Goal: Transaction & Acquisition: Subscribe to service/newsletter

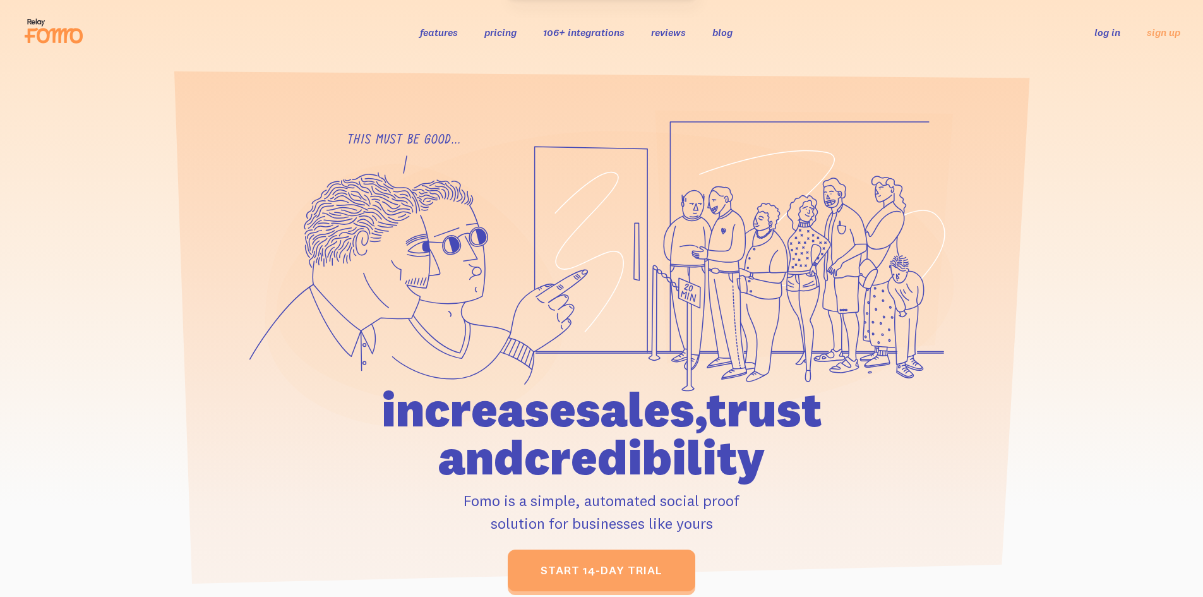
click at [791, 292] on icon at bounding box center [803, 237] width 297 height 253
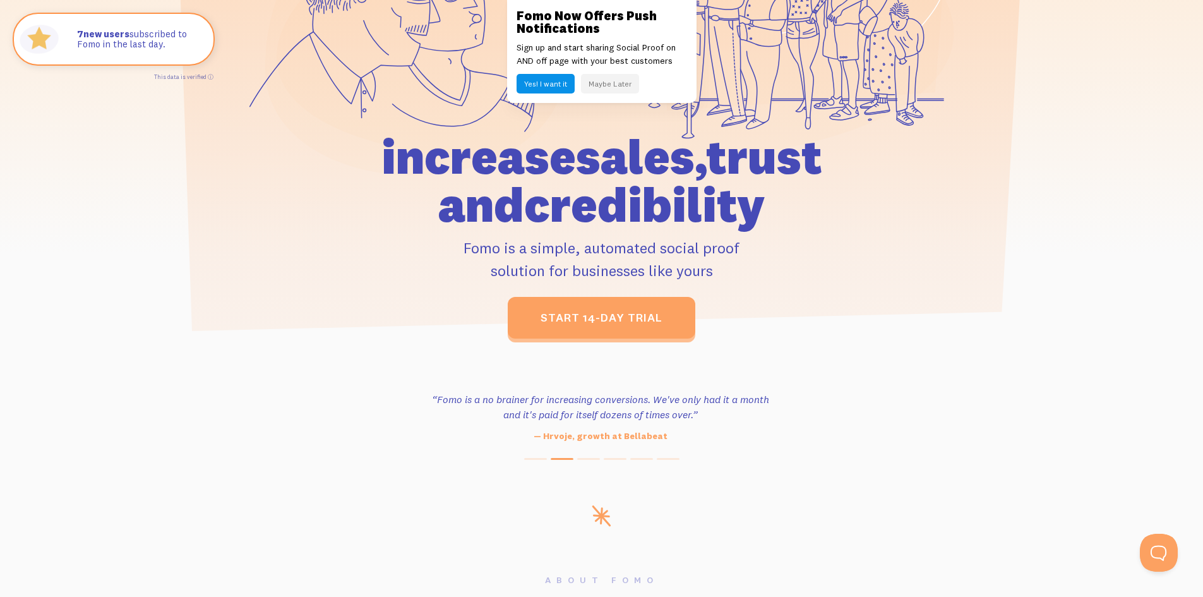
click at [555, 84] on button "Yes! I want it" at bounding box center [546, 84] width 58 height 20
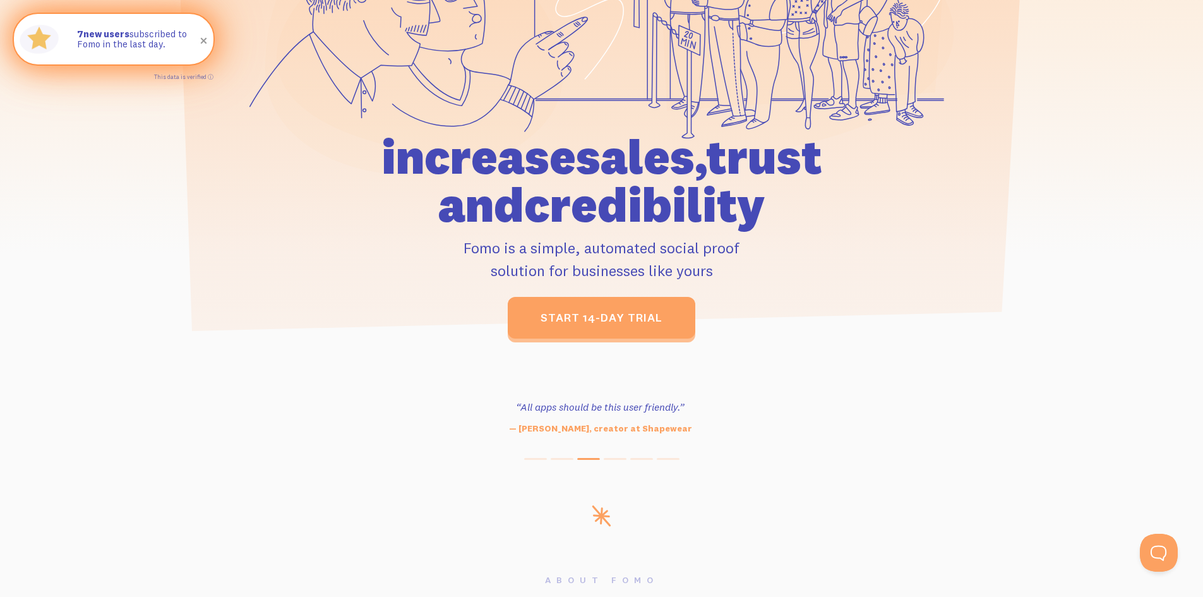
click at [171, 41] on p "7 new users subscribed to Fomo in the last day." at bounding box center [139, 39] width 124 height 21
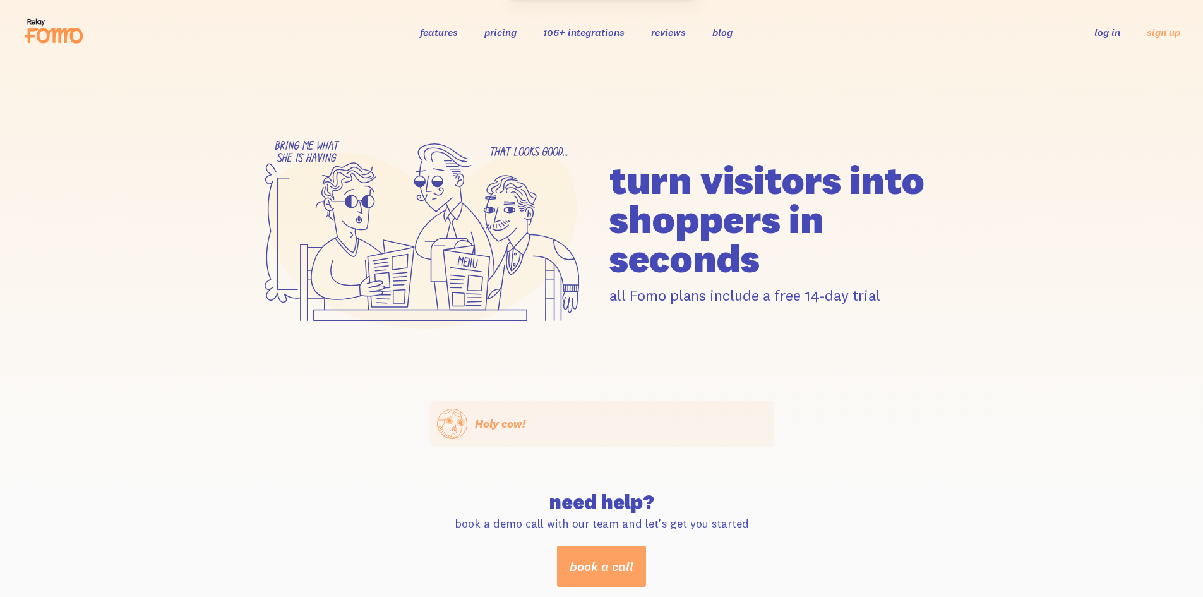
click at [57, 43] on icon at bounding box center [54, 31] width 62 height 32
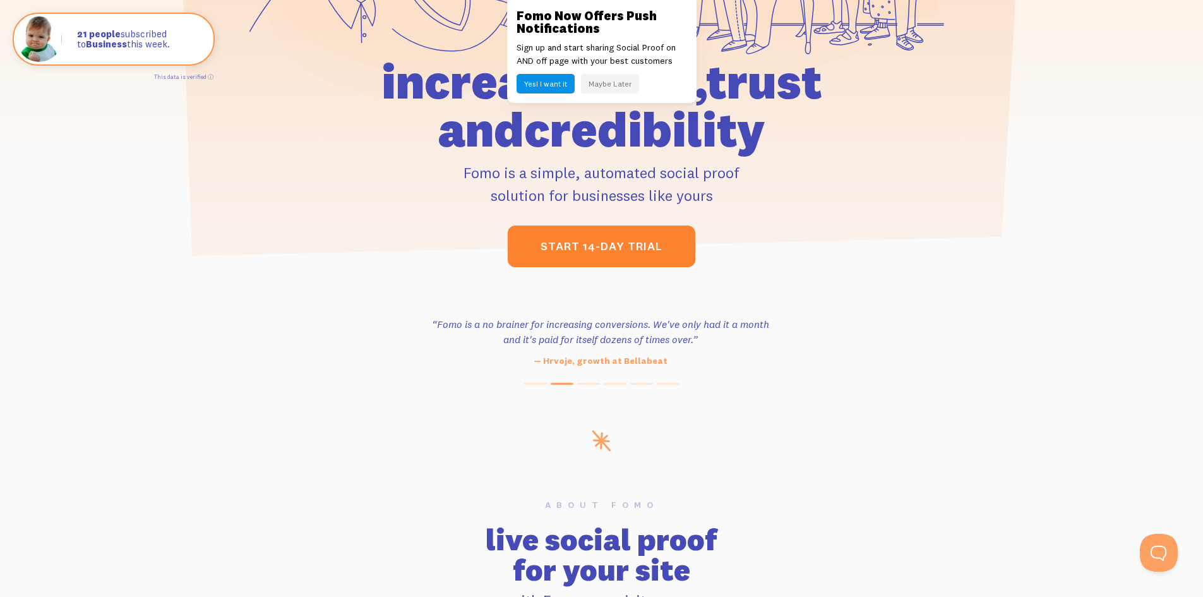
scroll to position [337, 0]
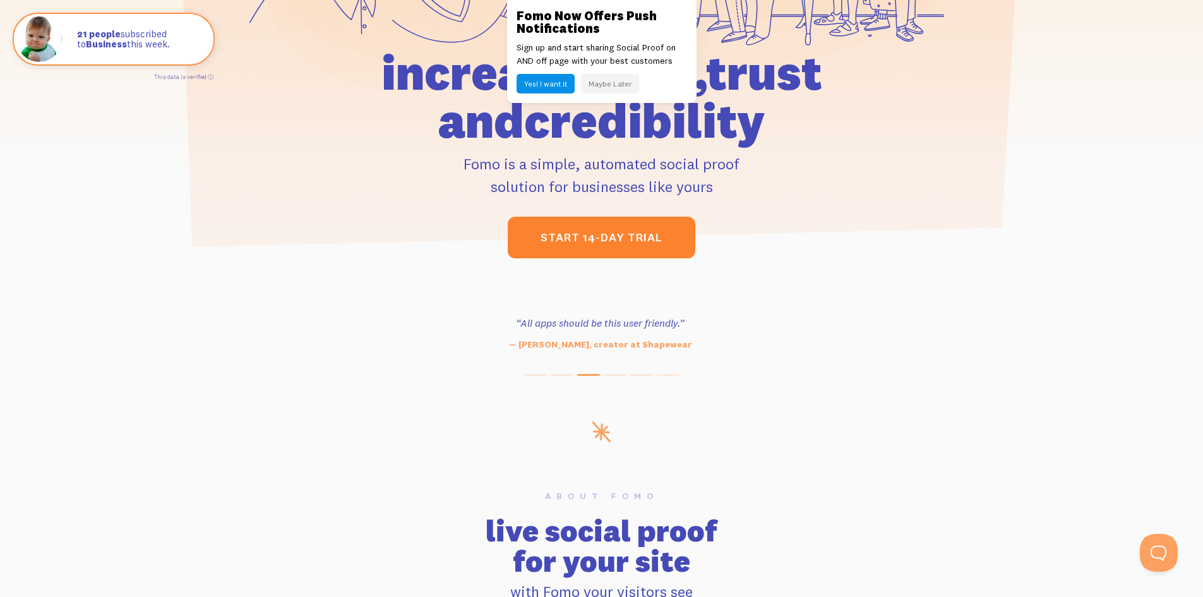
click at [594, 217] on link "start 14-day trial" at bounding box center [602, 238] width 188 height 42
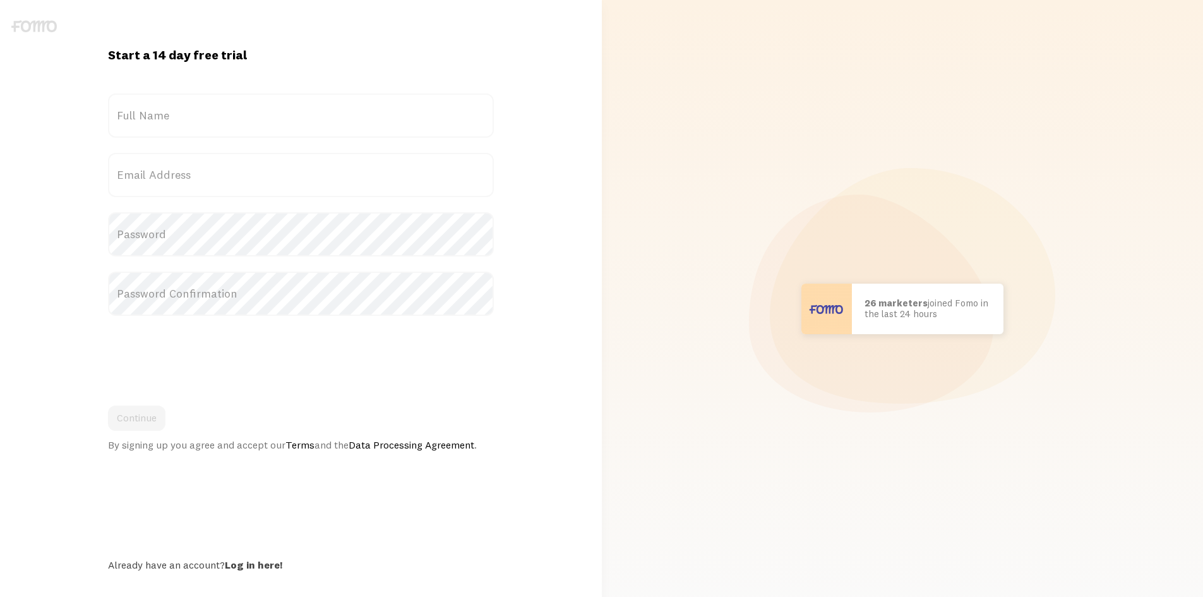
click at [354, 102] on label "Full Name" at bounding box center [301, 115] width 386 height 44
click at [354, 102] on input "Full Name" at bounding box center [301, 115] width 386 height 44
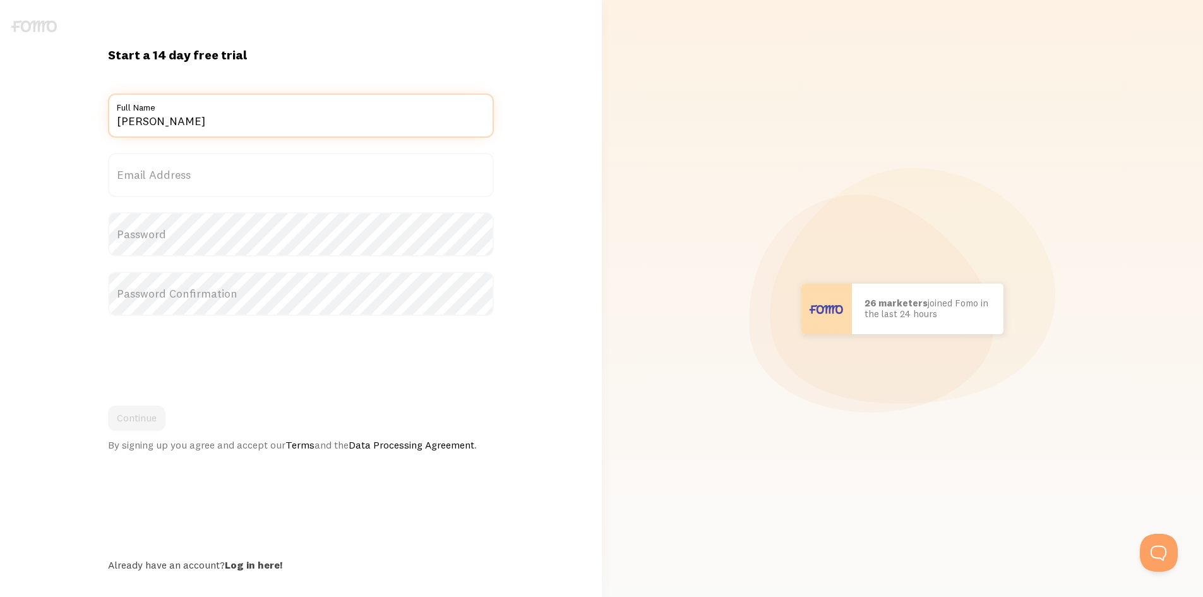
type input "camilo"
click at [280, 170] on label "Email Address" at bounding box center [301, 175] width 386 height 44
click at [280, 170] on input "Email Address" at bounding box center [301, 175] width 386 height 44
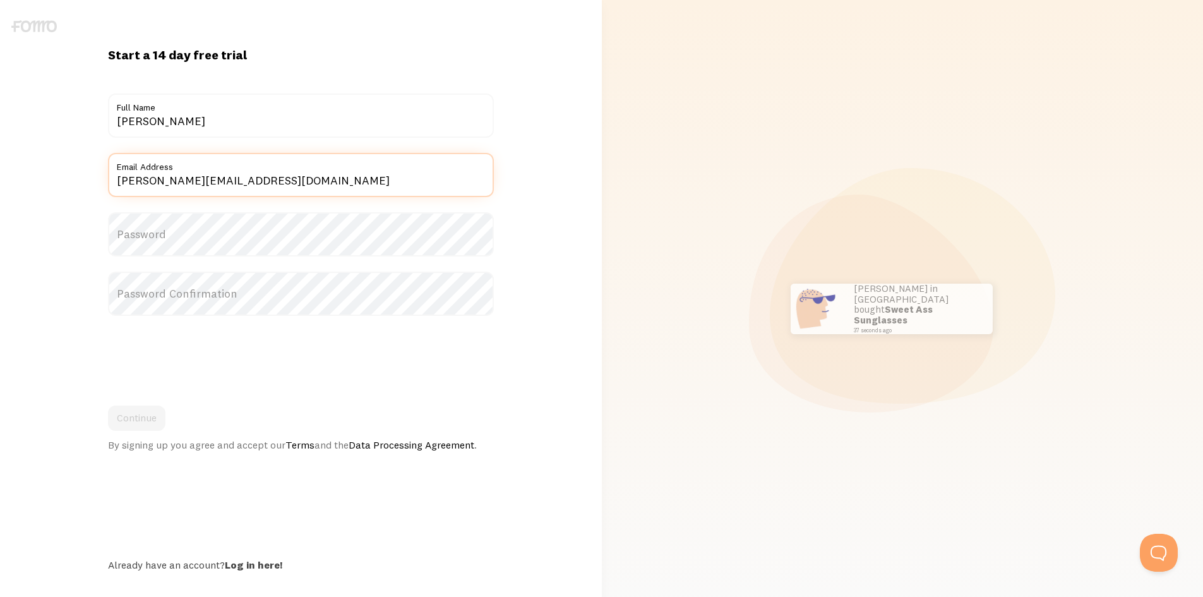
type input "camilo.donososs@gmail.com"
click at [277, 239] on label "Password" at bounding box center [301, 234] width 386 height 44
